Goal: Task Accomplishment & Management: Complete application form

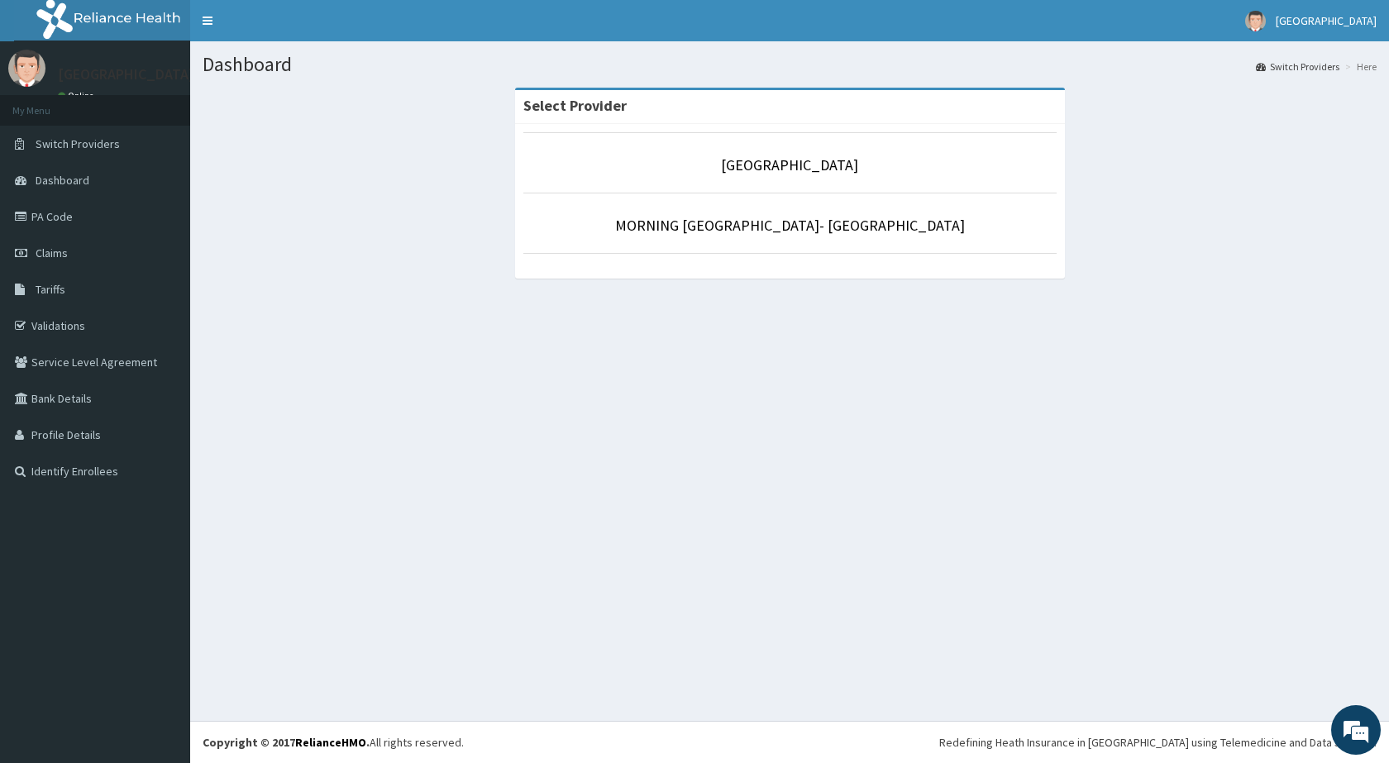
click at [1000, 484] on div "Dashboard Switch Providers Here Select Provider MORNING STAR HOSPITAL MORNING S…" at bounding box center [789, 380] width 1199 height 679
click at [1262, 630] on div "Dashboard Switch Providers Here Select Provider MORNING STAR HOSPITAL MORNING S…" at bounding box center [789, 380] width 1199 height 679
click at [85, 212] on link "PA Code" at bounding box center [95, 216] width 190 height 36
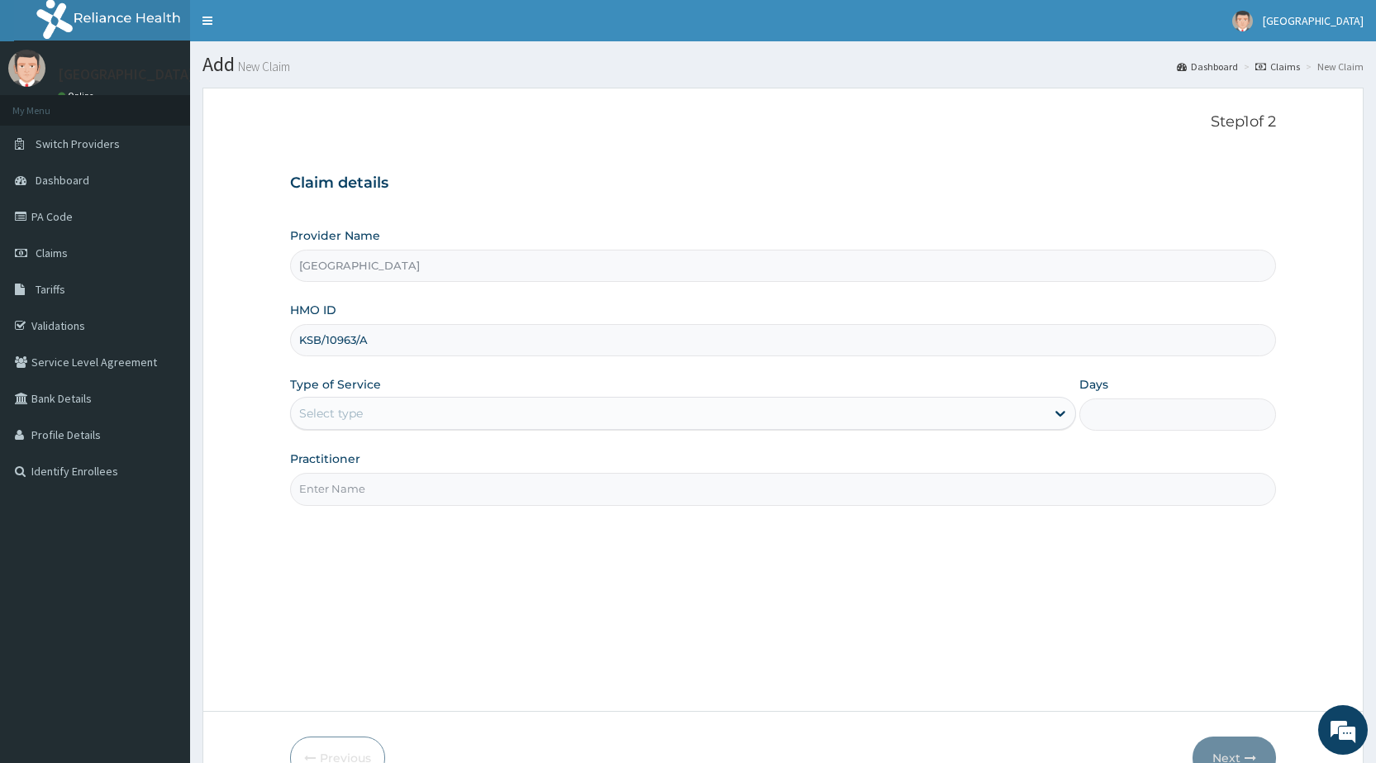
type input "KSB/10963/A"
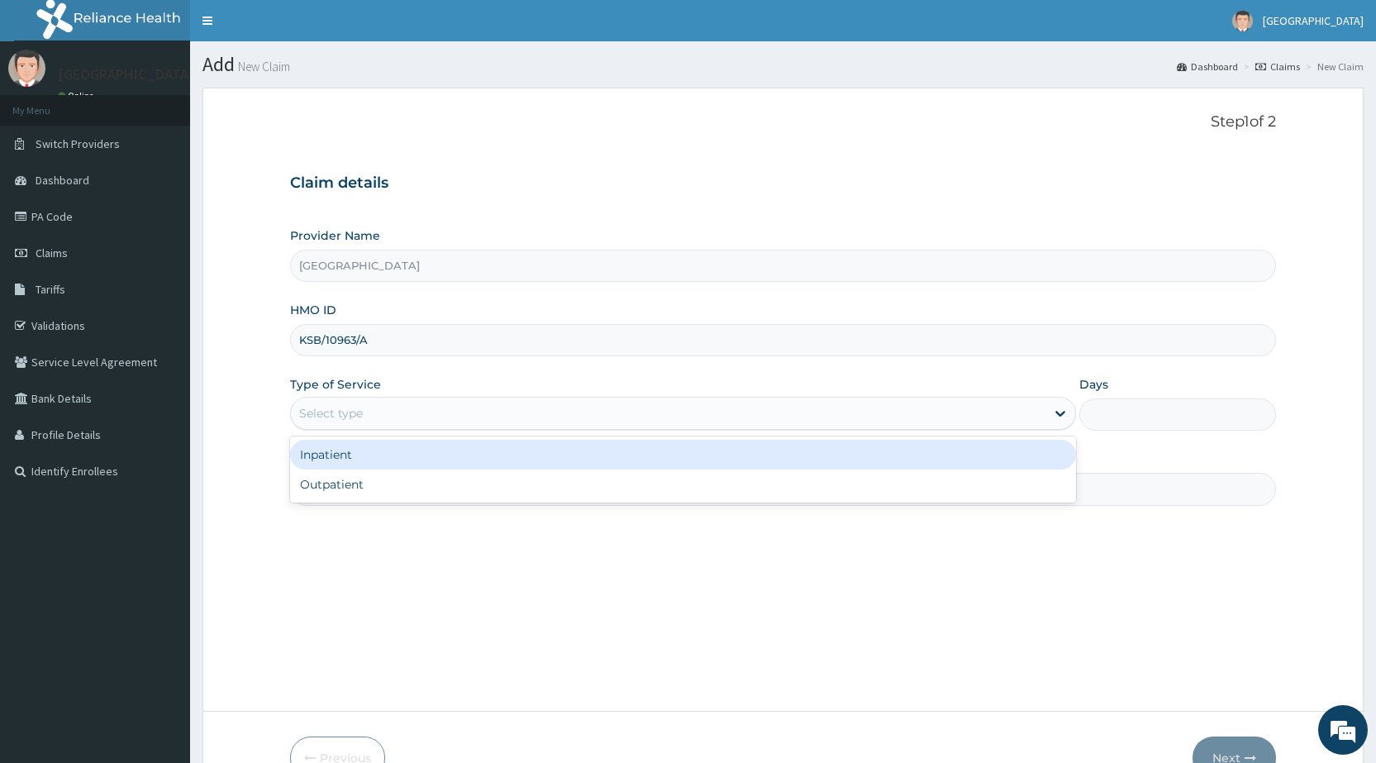
click at [426, 421] on div "Select type" at bounding box center [668, 413] width 755 height 26
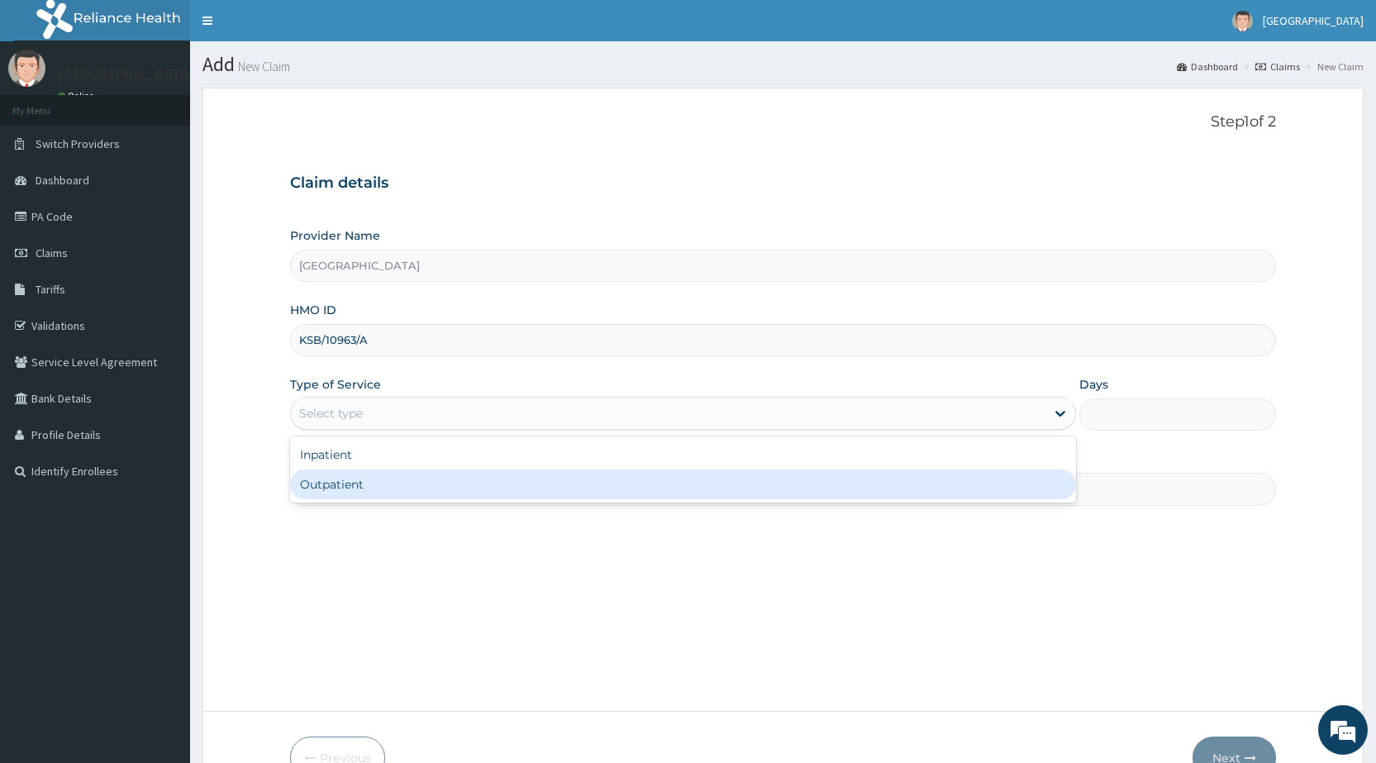
click at [412, 482] on div "Outpatient" at bounding box center [683, 485] width 786 height 30
type input "1"
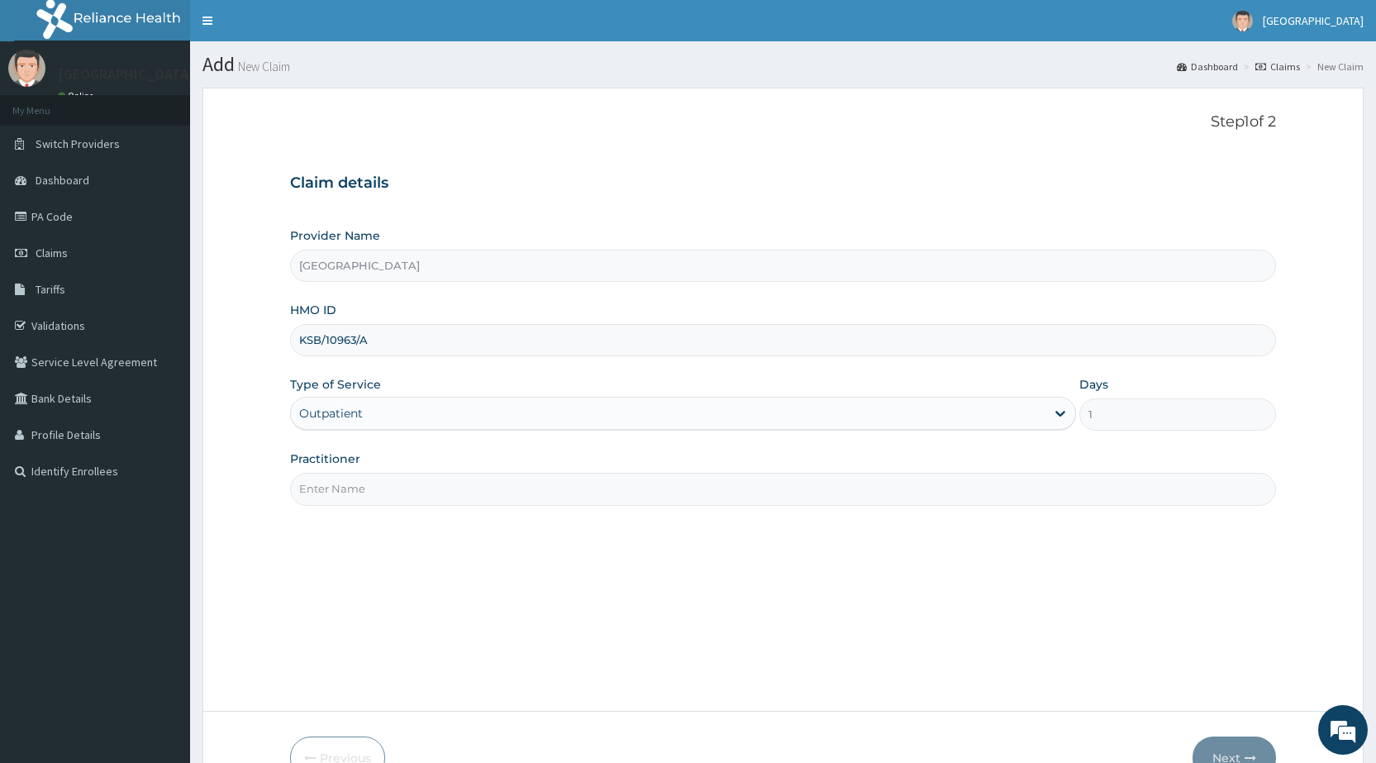
click at [412, 482] on input "Practitioner" at bounding box center [783, 489] width 986 height 32
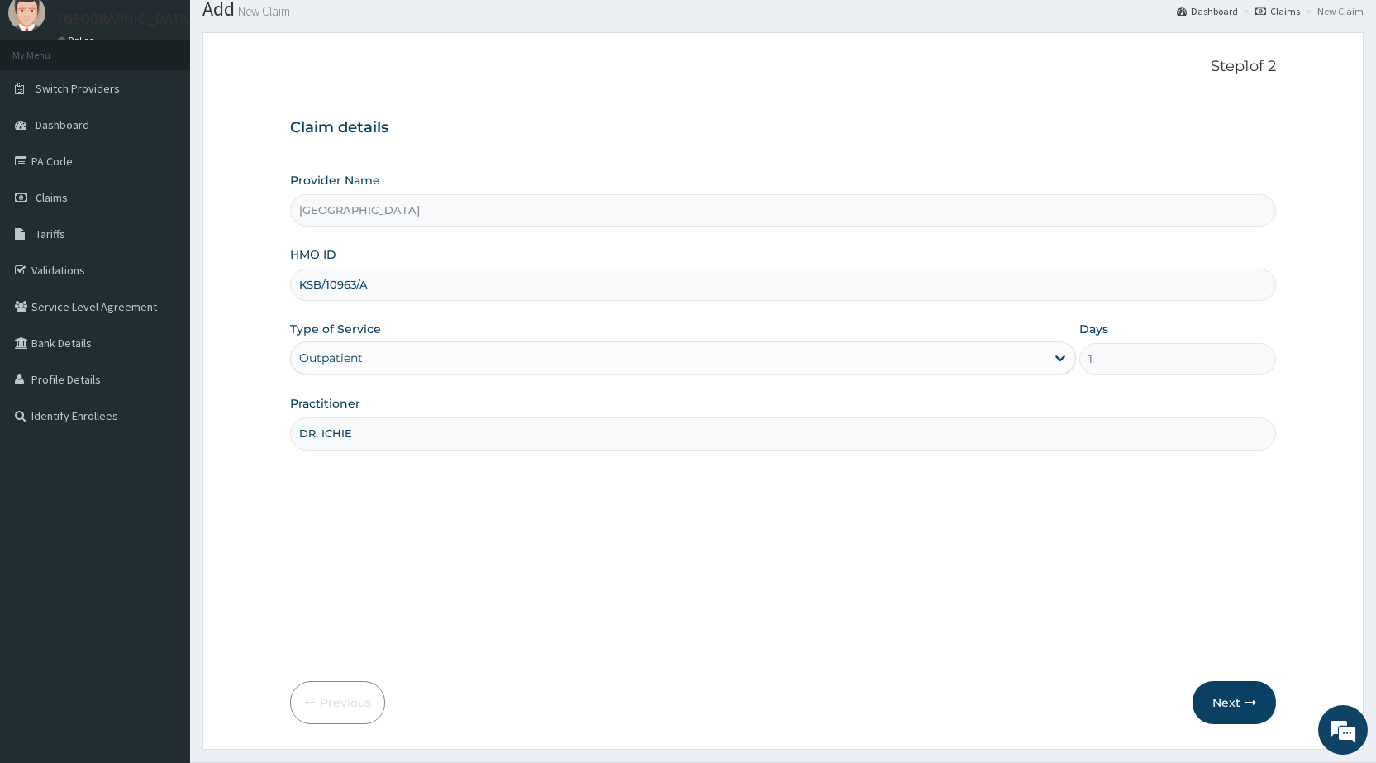
scroll to position [83, 0]
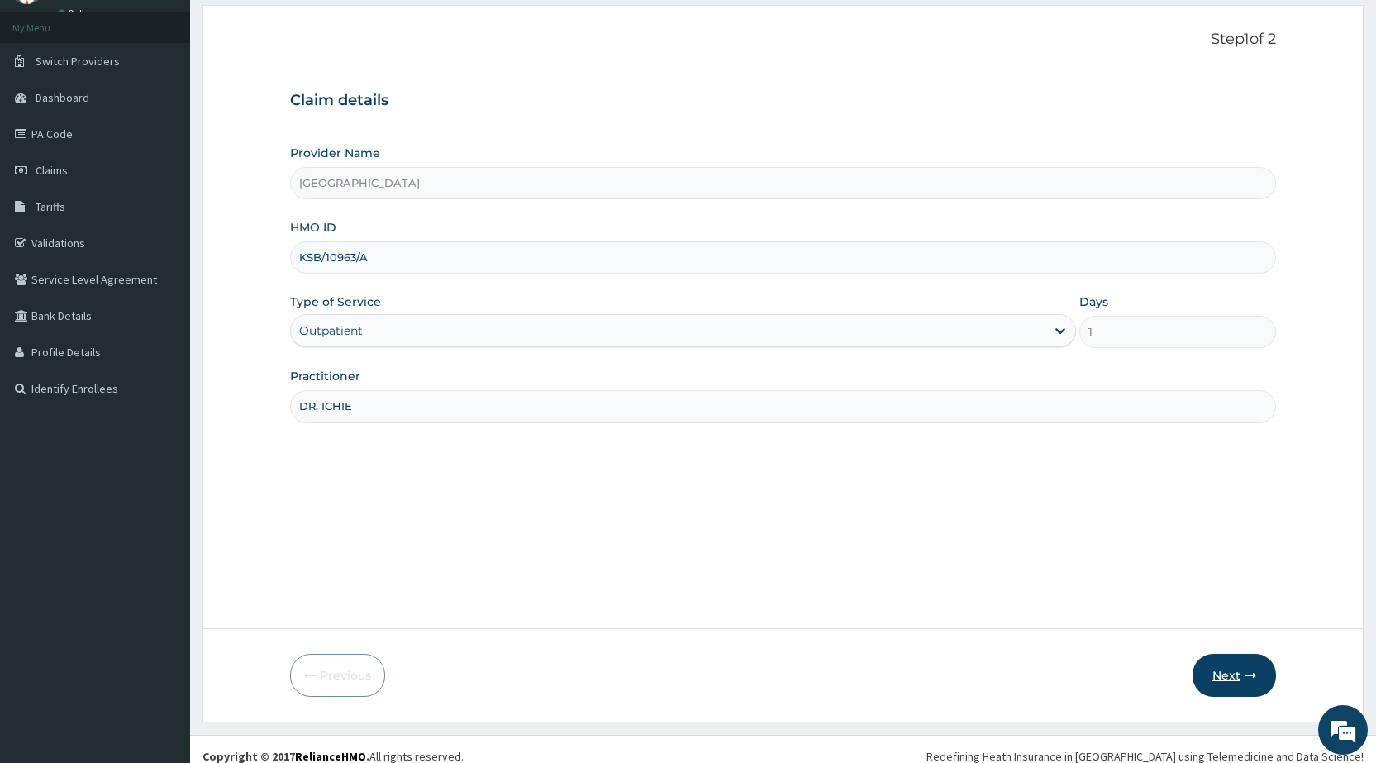
type input "DR. ICHIE"
click at [1215, 675] on button "Next" at bounding box center [1234, 675] width 83 height 43
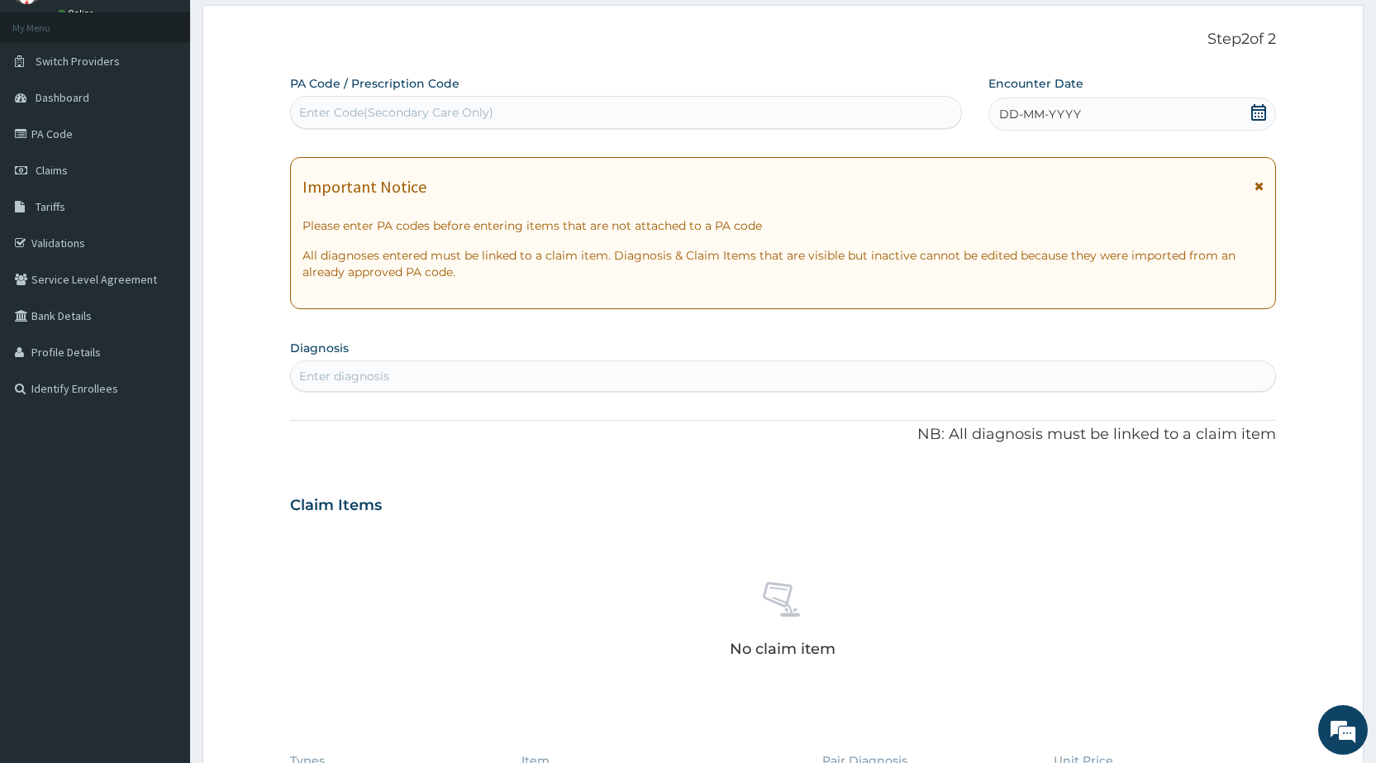
click at [1262, 114] on icon at bounding box center [1259, 112] width 17 height 17
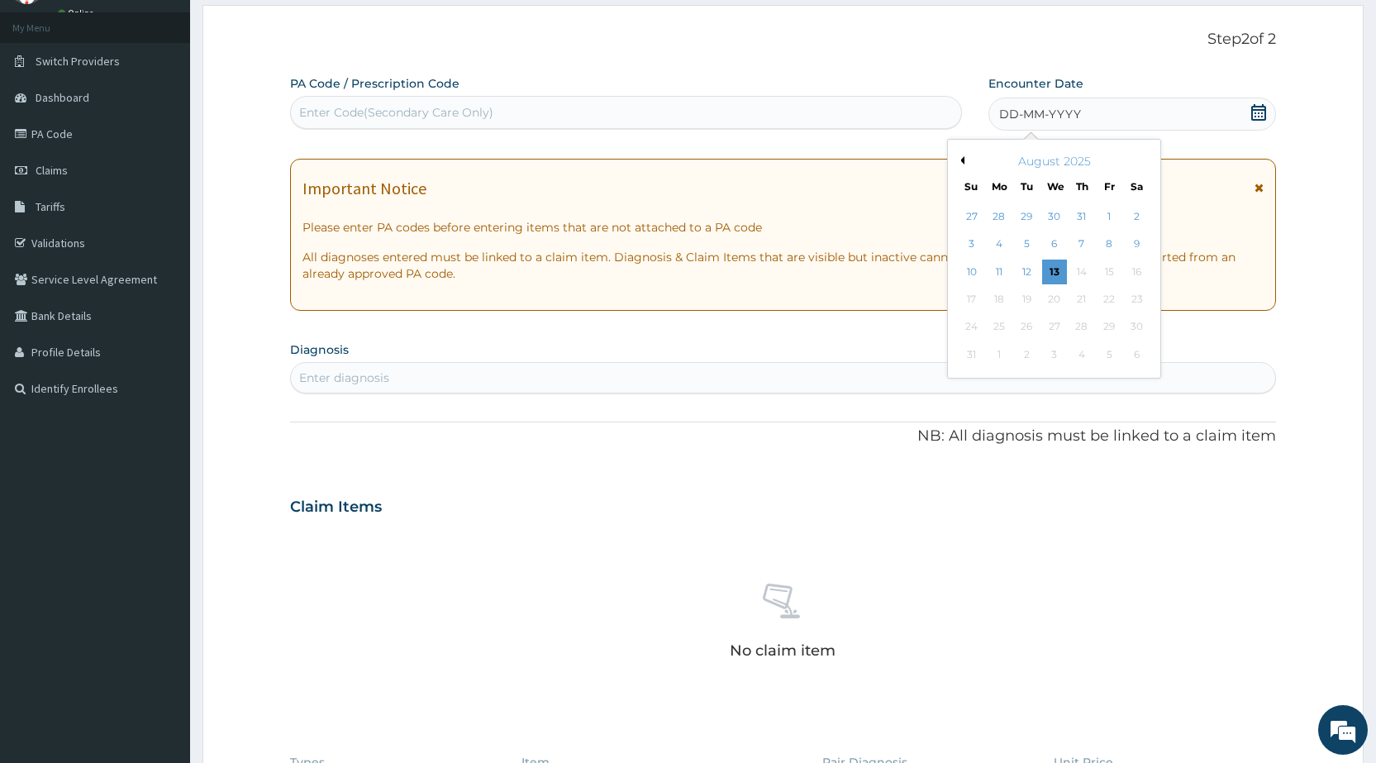
click at [964, 156] on button "Previous Month" at bounding box center [960, 160] width 8 height 8
click at [1051, 297] on div "23" at bounding box center [1054, 299] width 25 height 25
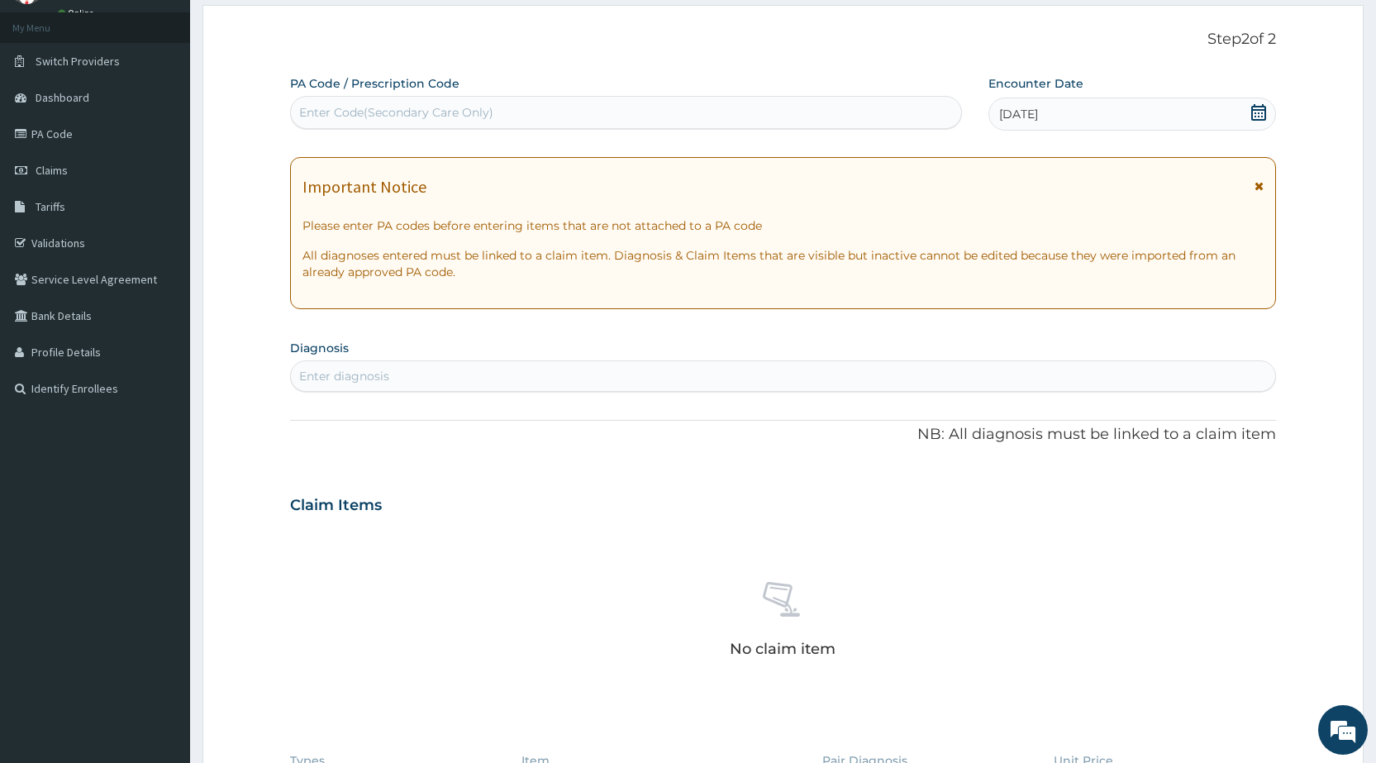
click at [509, 369] on div "Enter diagnosis" at bounding box center [783, 376] width 985 height 26
type input "FEVER"
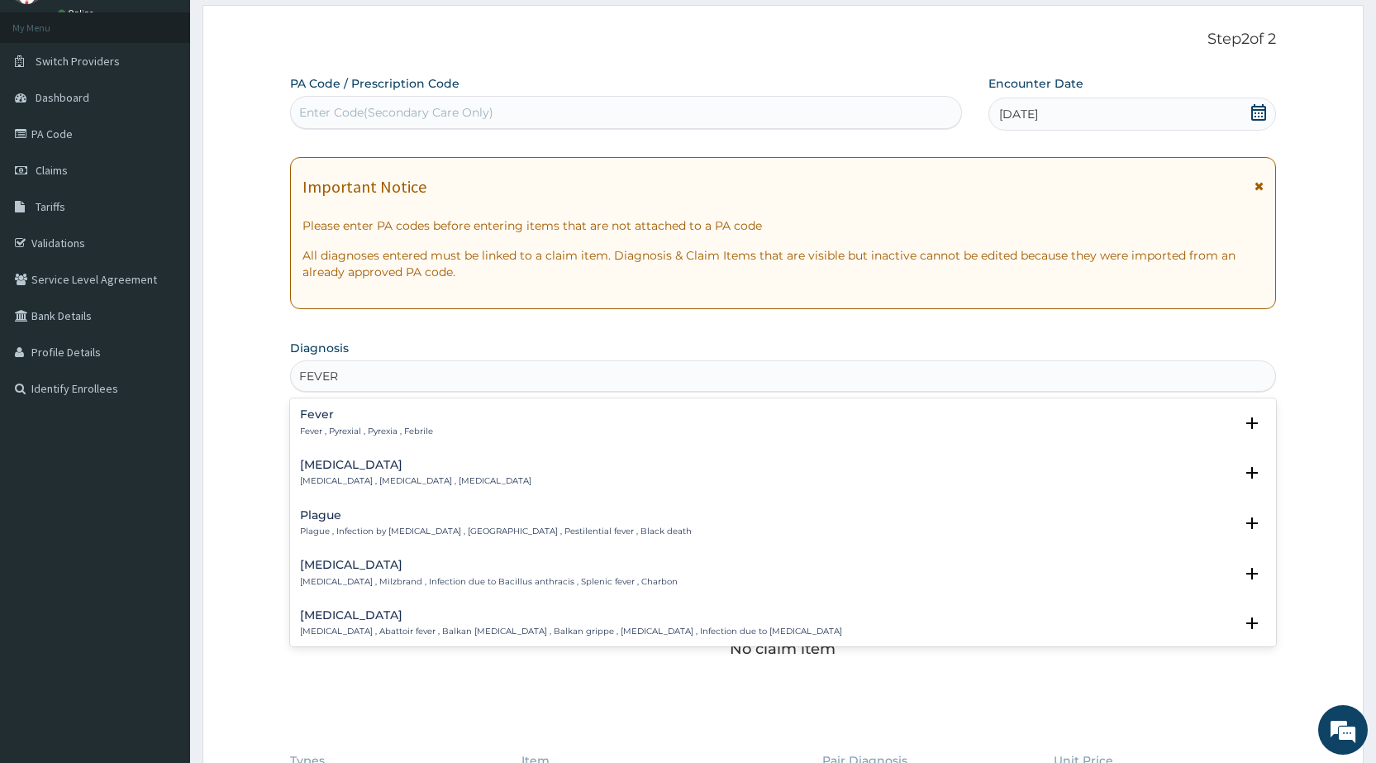
click at [372, 427] on p "Fever , Pyrexial , Pyrexia , Febrile" at bounding box center [366, 432] width 133 height 12
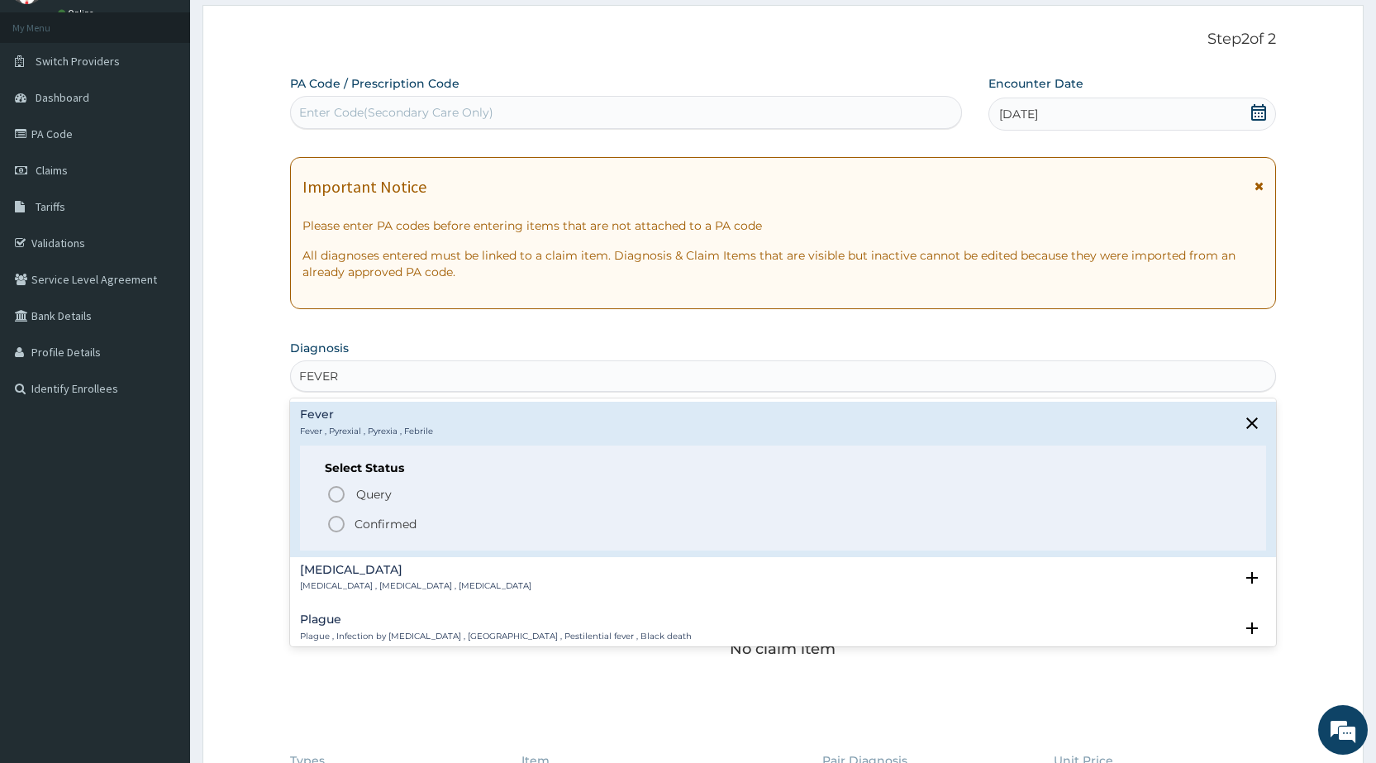
click at [406, 527] on p "Confirmed" at bounding box center [386, 524] width 62 height 17
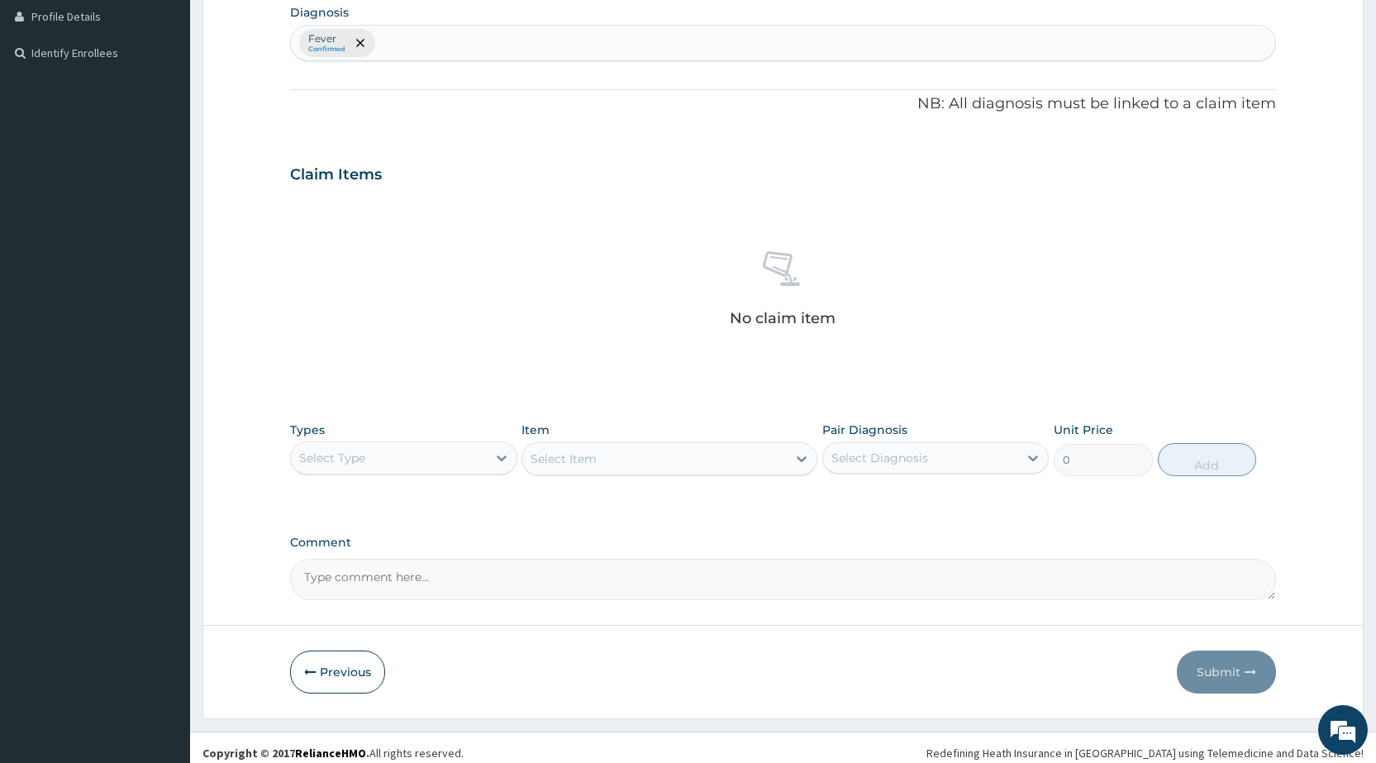
scroll to position [429, 0]
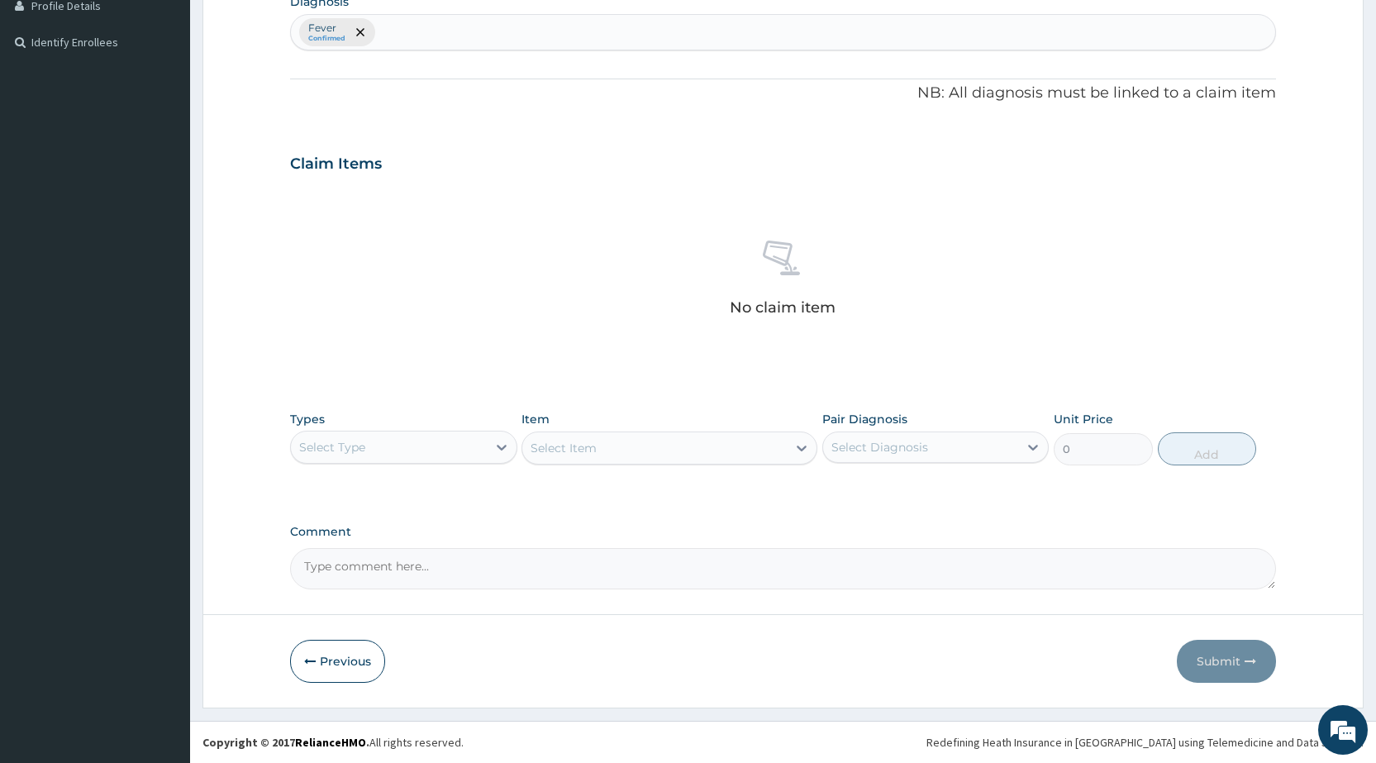
click at [436, 455] on div "Select Type" at bounding box center [388, 447] width 195 height 26
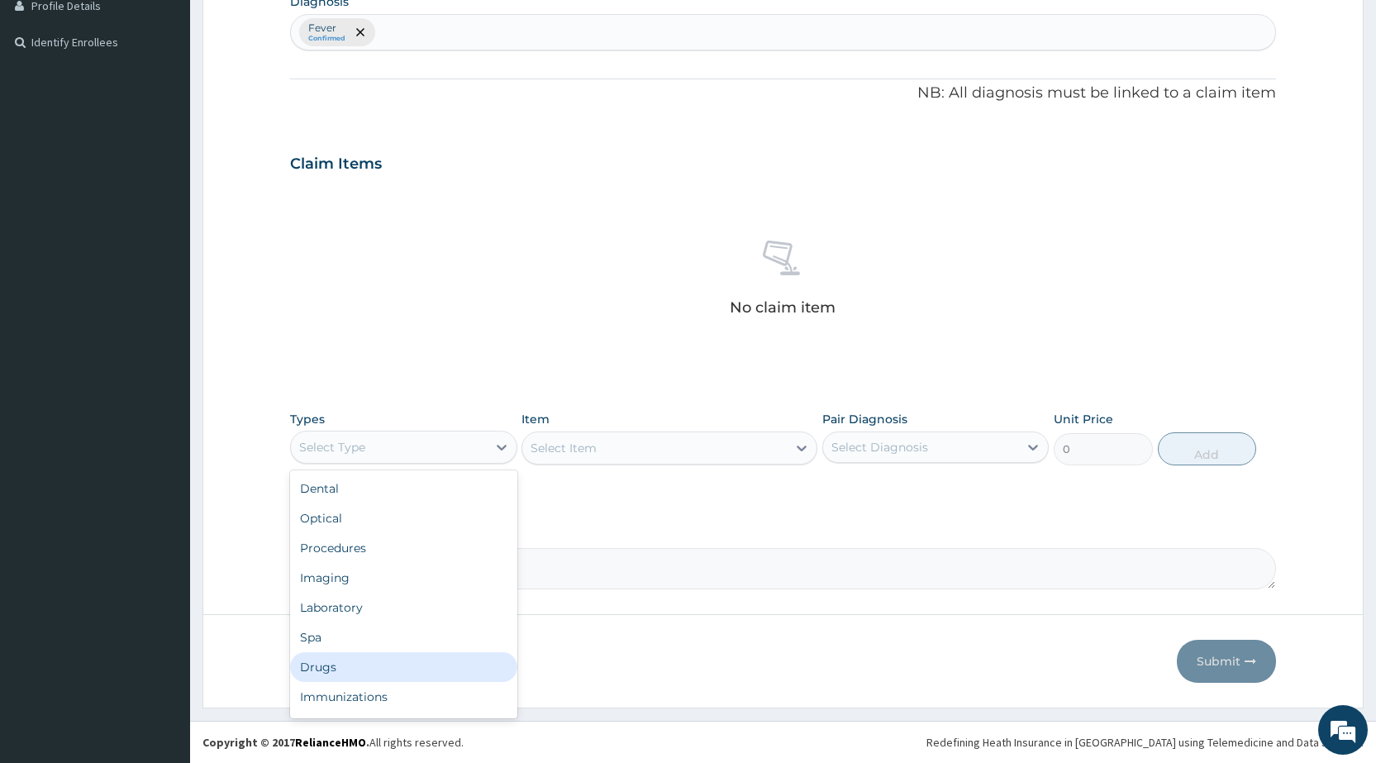
click at [389, 665] on div "Drugs" at bounding box center [403, 667] width 226 height 30
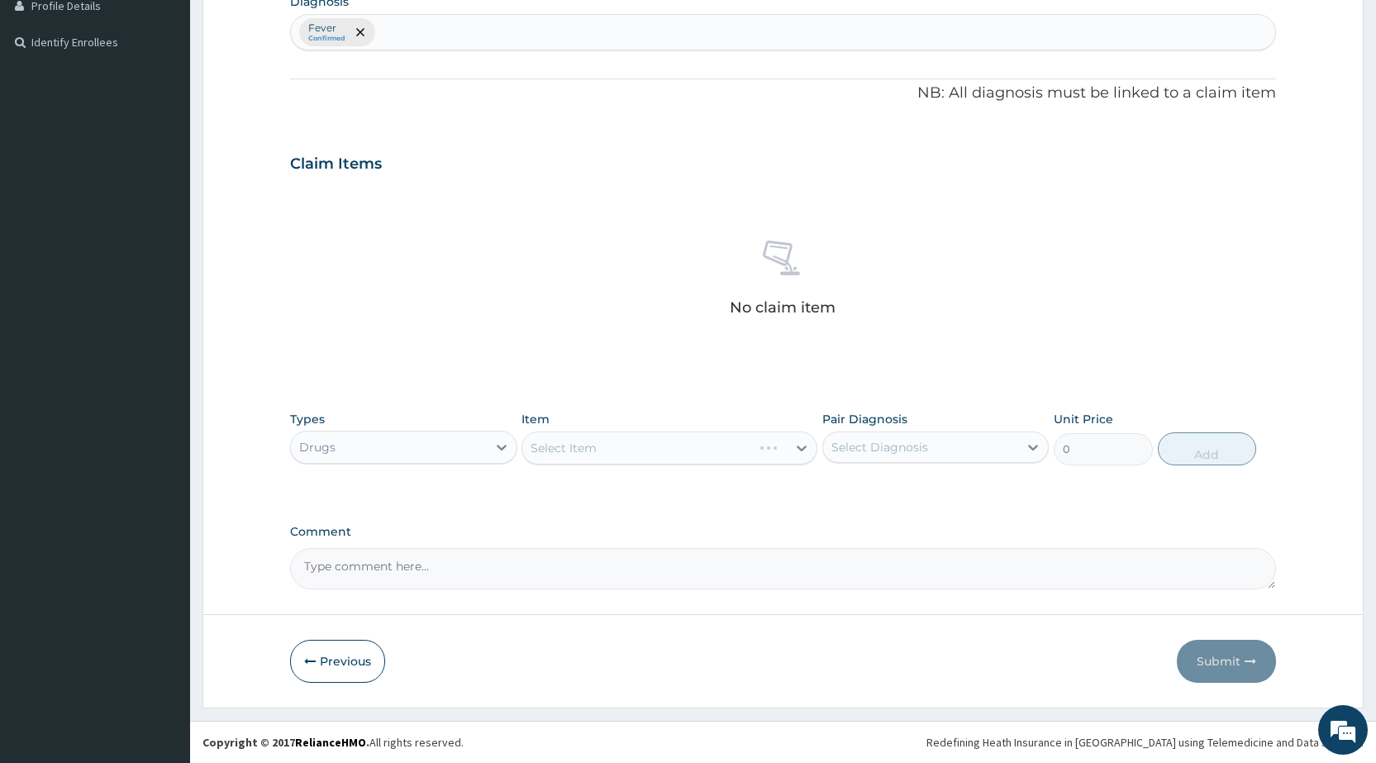
click at [590, 453] on div "Select Item" at bounding box center [670, 448] width 296 height 33
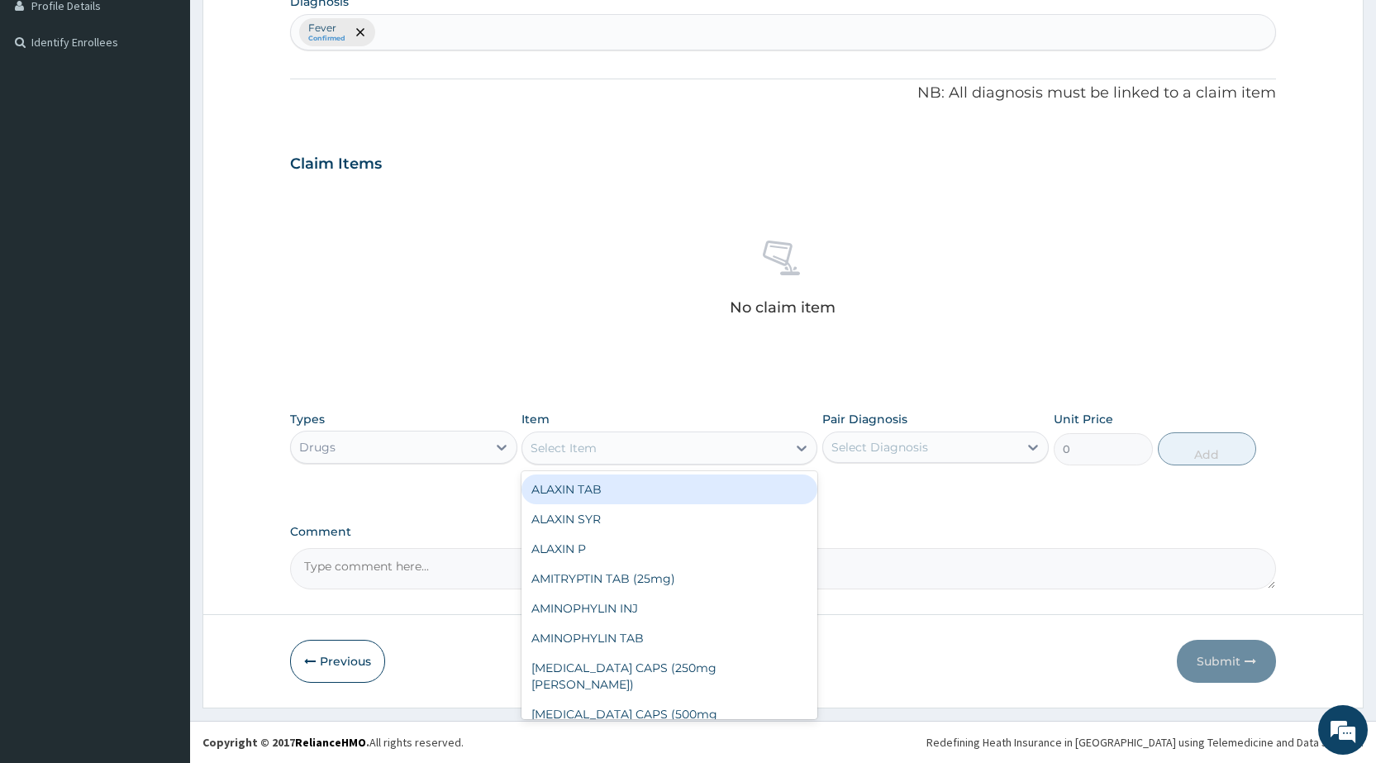
click at [590, 453] on div "Select Item" at bounding box center [564, 448] width 66 height 17
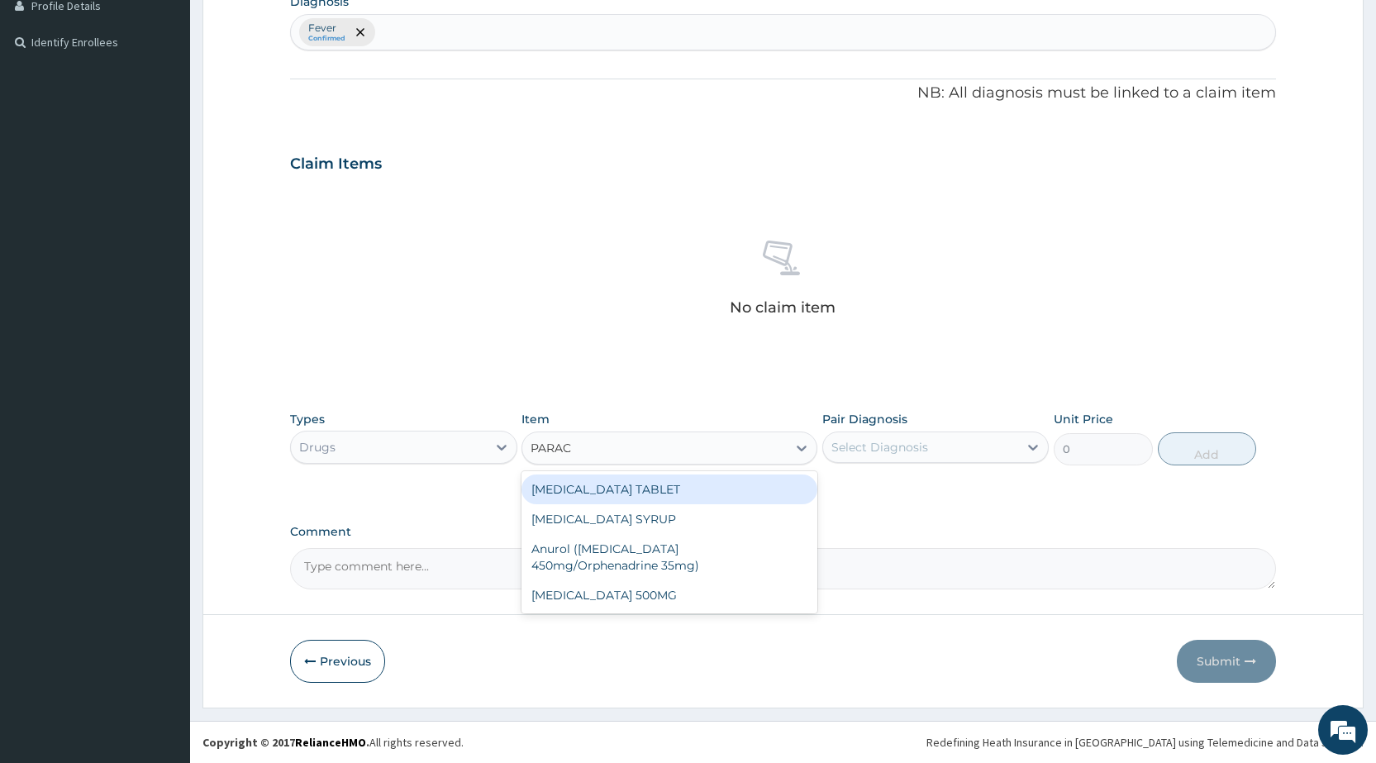
type input "PARACE"
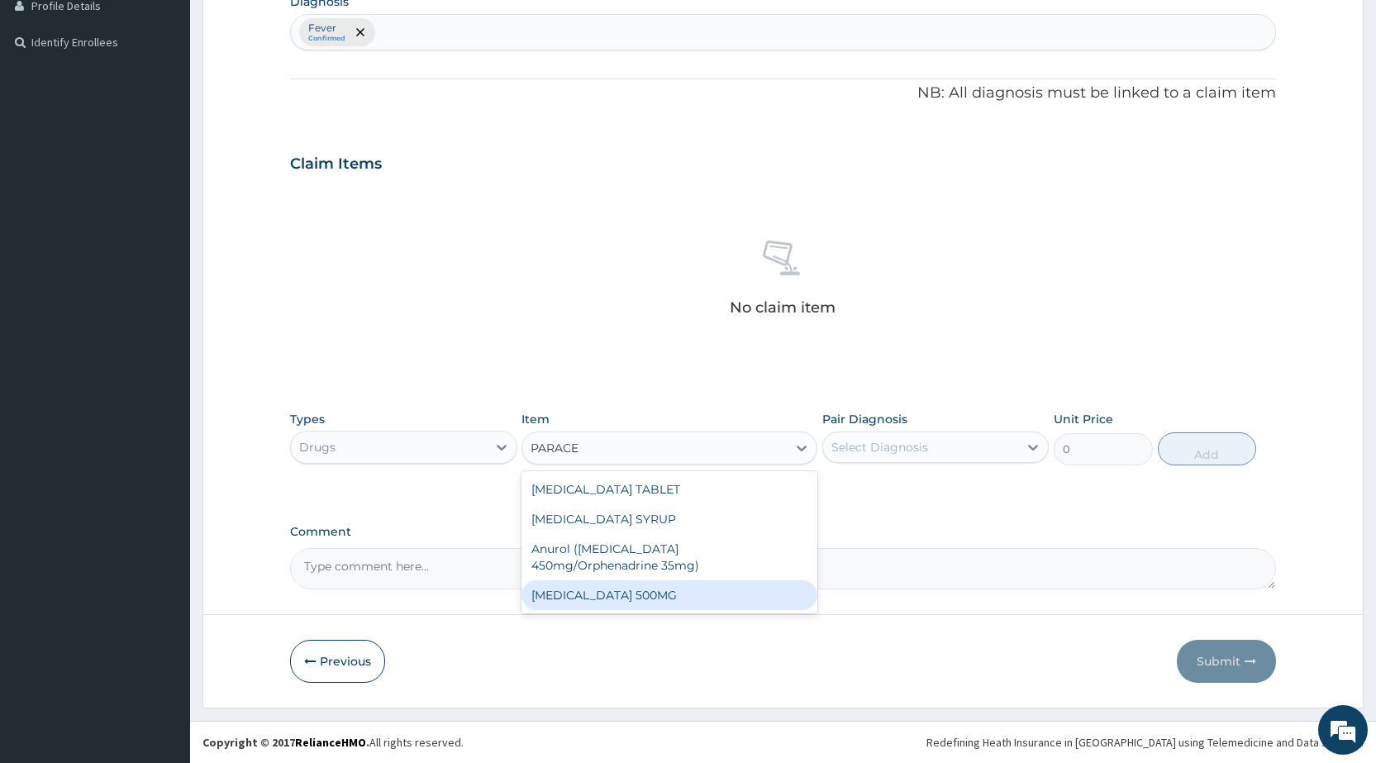
click at [596, 600] on div "PARACETAMOL 500MG" at bounding box center [670, 595] width 296 height 30
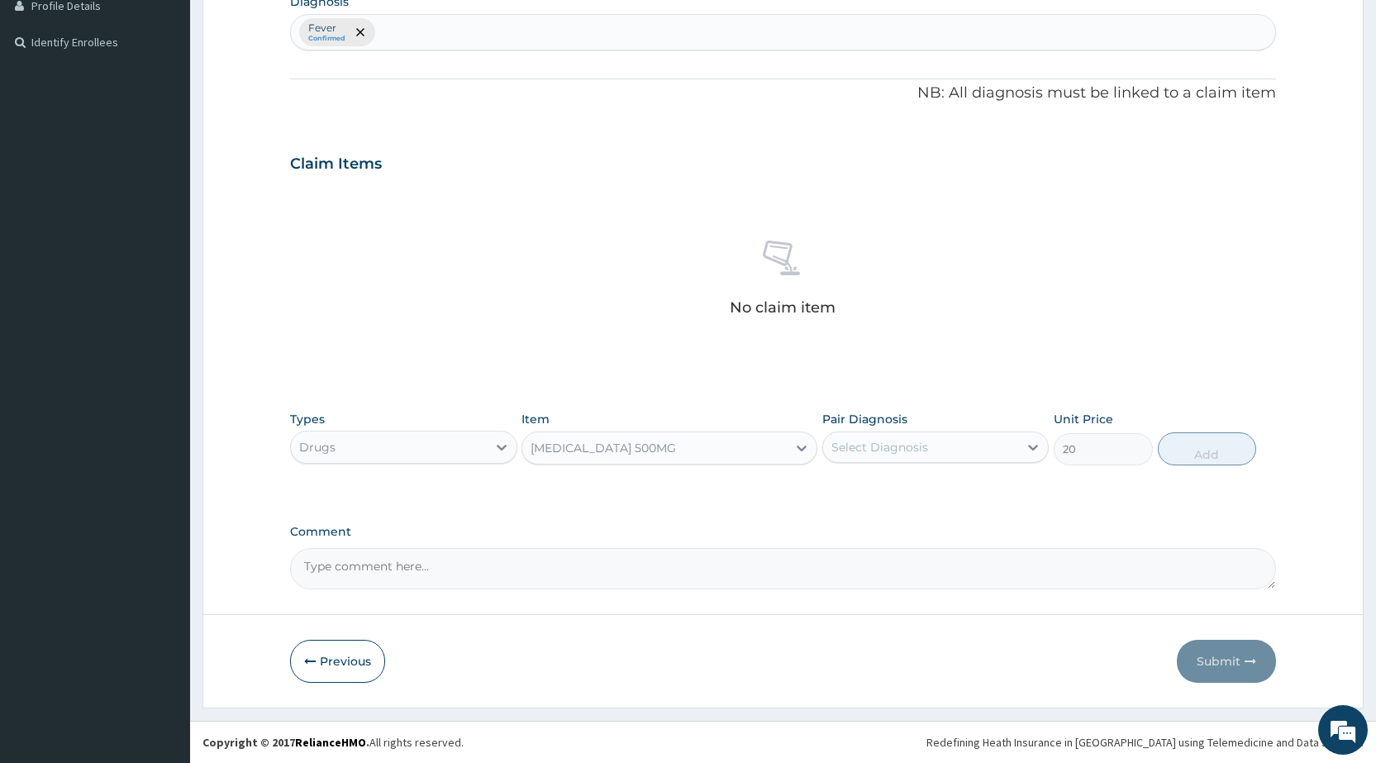
type input "20"
click at [865, 453] on div "Select Diagnosis" at bounding box center [880, 447] width 97 height 17
click at [870, 503] on div "Fever" at bounding box center [936, 490] width 226 height 34
checkbox input "true"
click at [1166, 446] on button "Add" at bounding box center [1207, 448] width 98 height 33
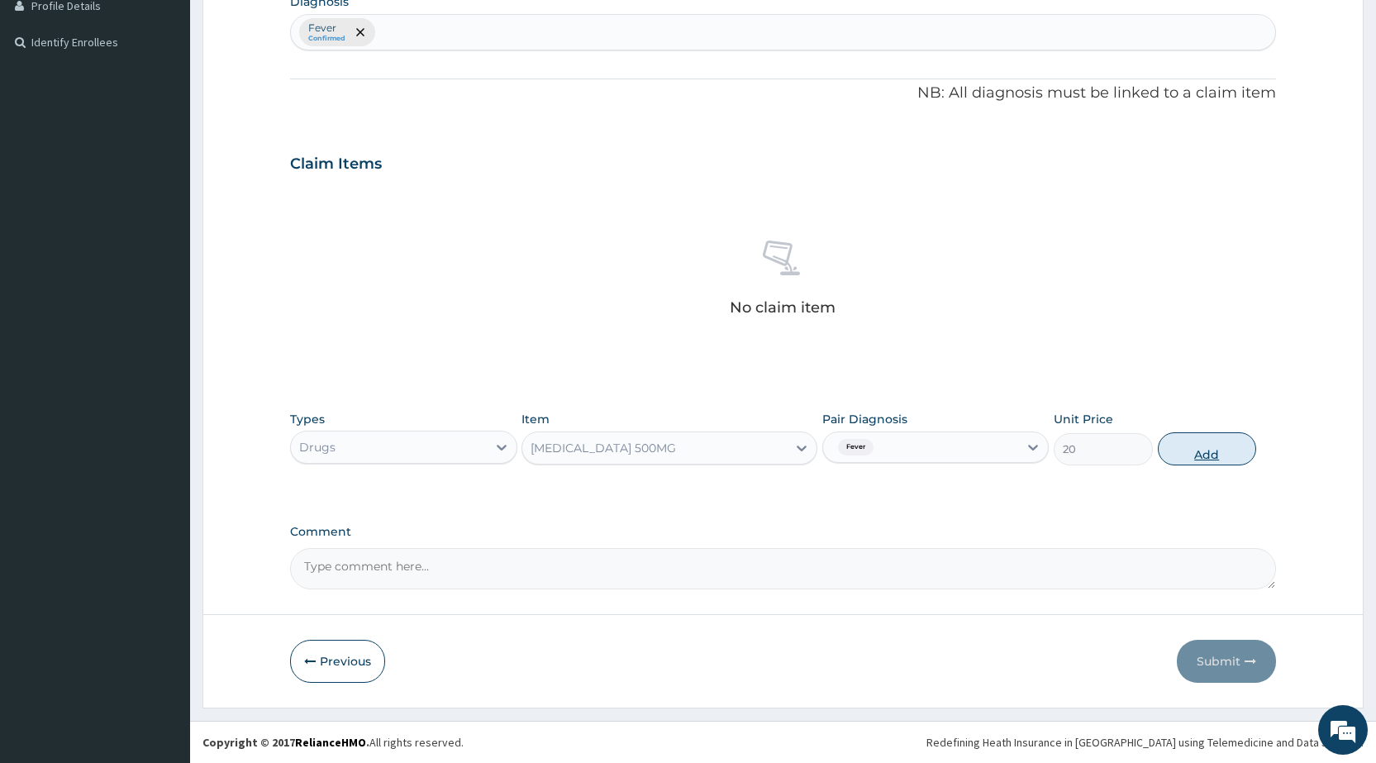
type input "0"
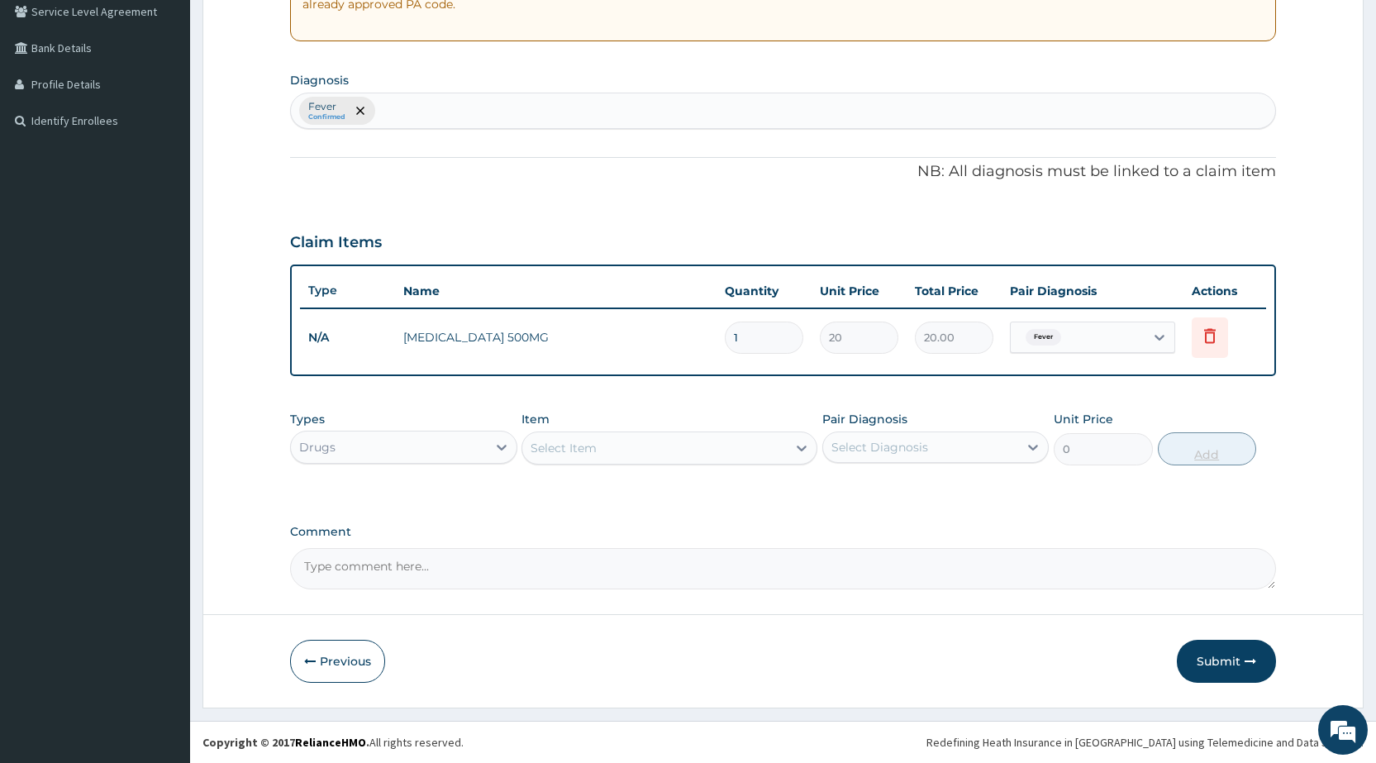
type input "0.00"
type input "2"
type input "40.00"
type input "20"
type input "400.00"
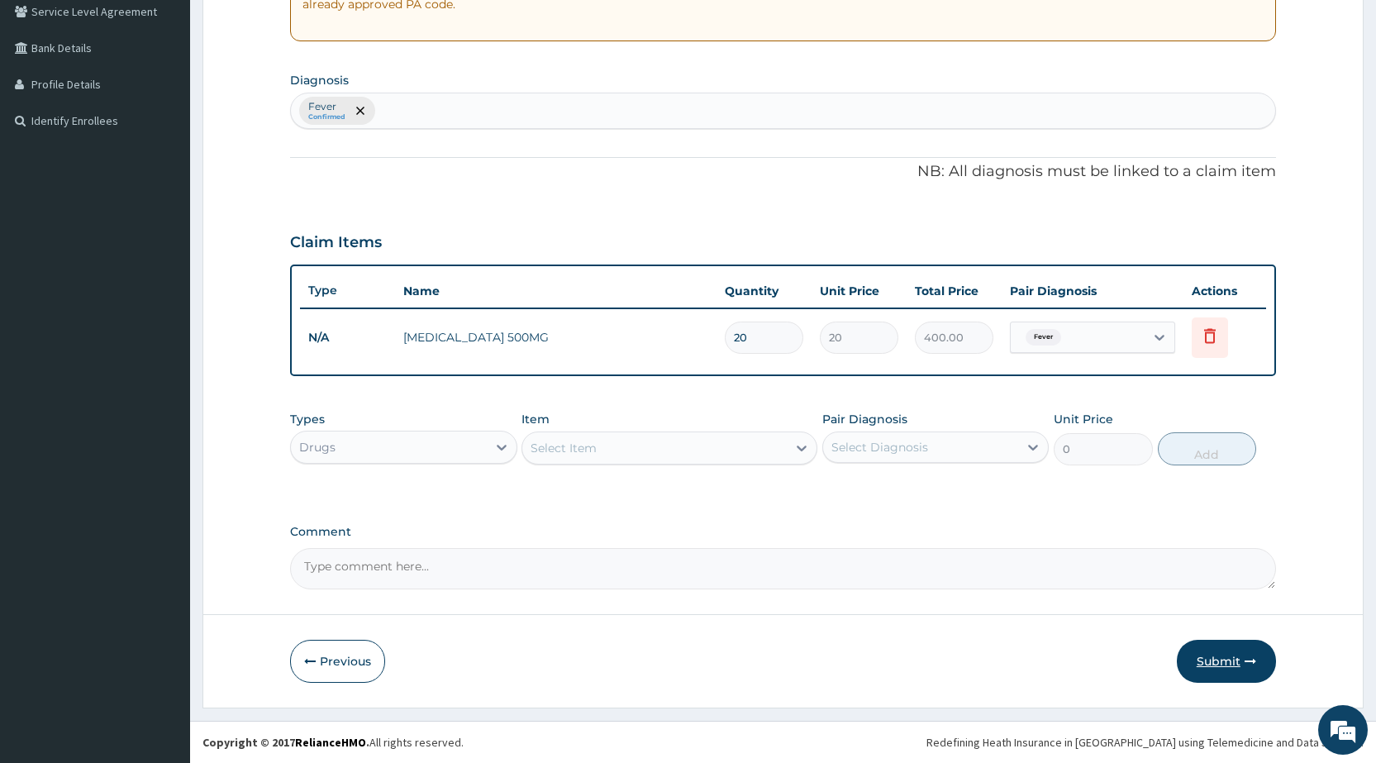
type input "20"
click at [1223, 665] on button "Submit" at bounding box center [1226, 661] width 99 height 43
